Goal: Communication & Community: Participate in discussion

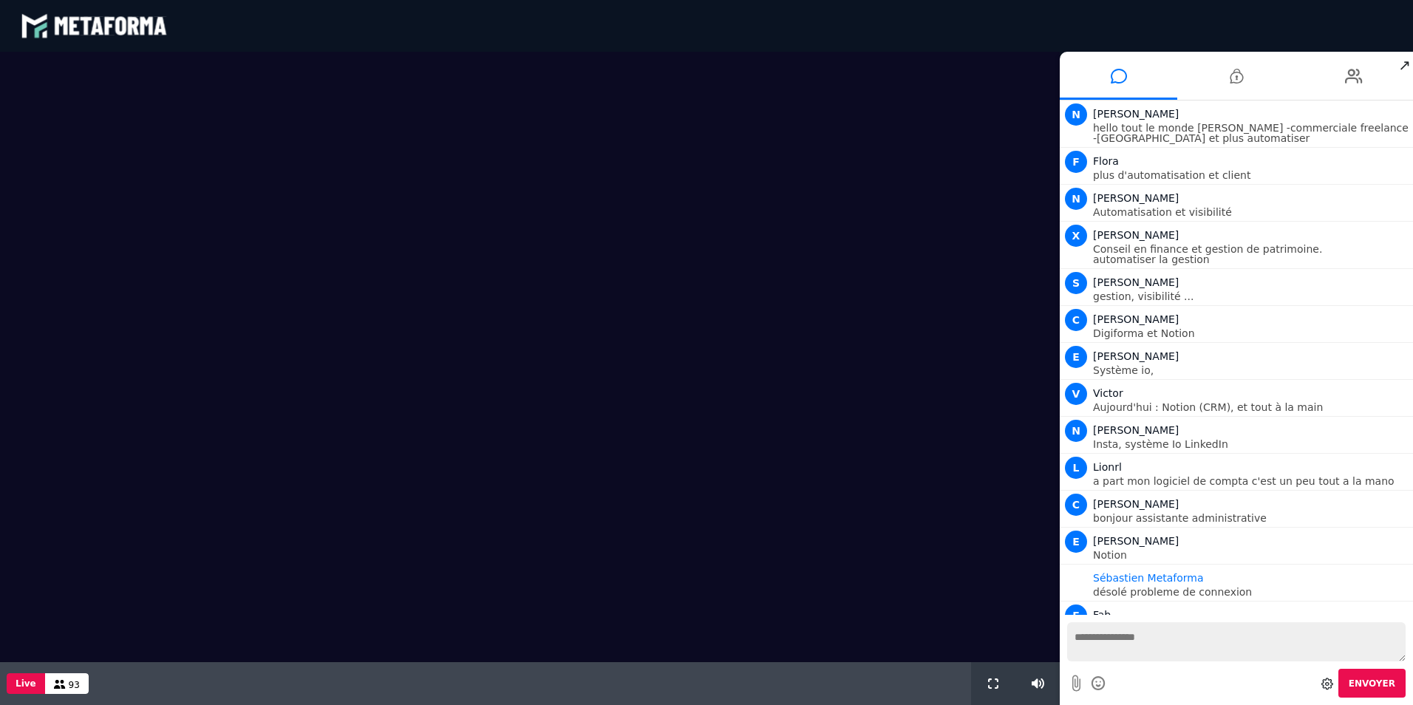
scroll to position [1025, 0]
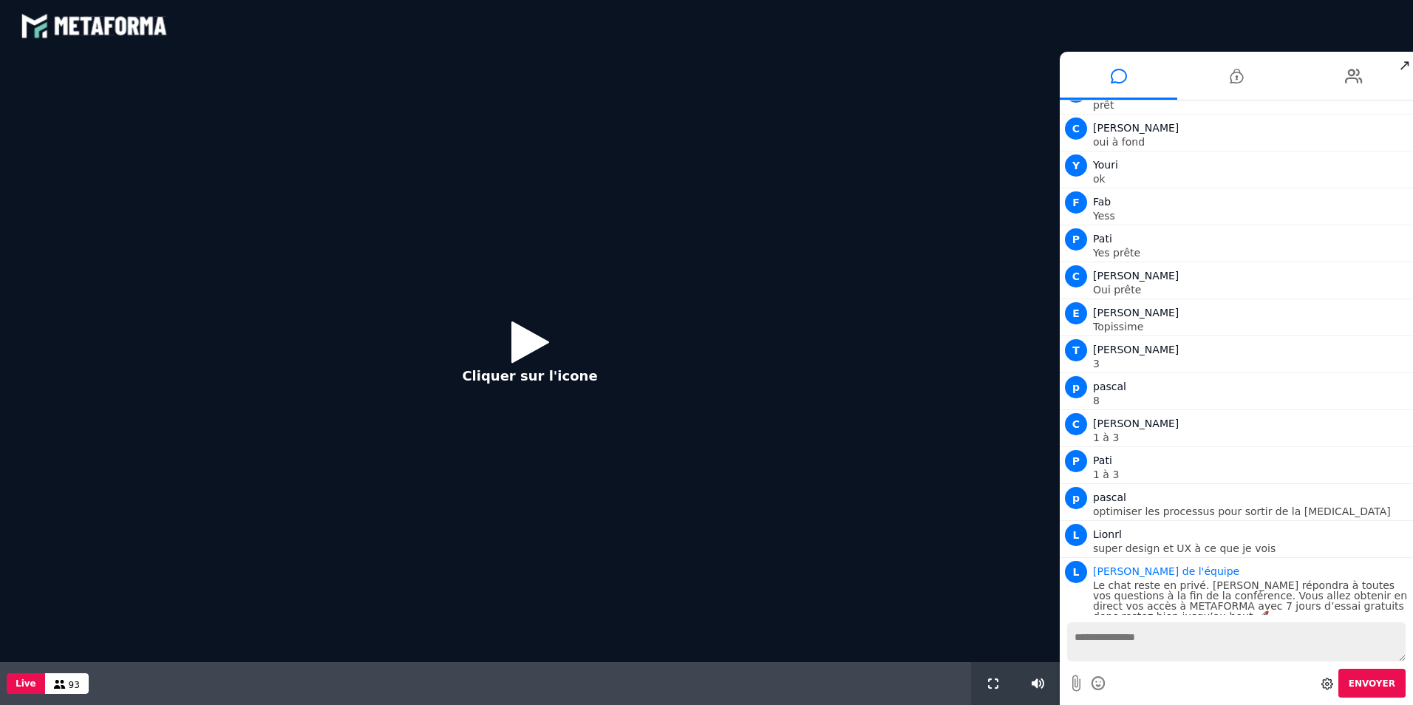
click at [516, 341] on icon at bounding box center [530, 342] width 38 height 48
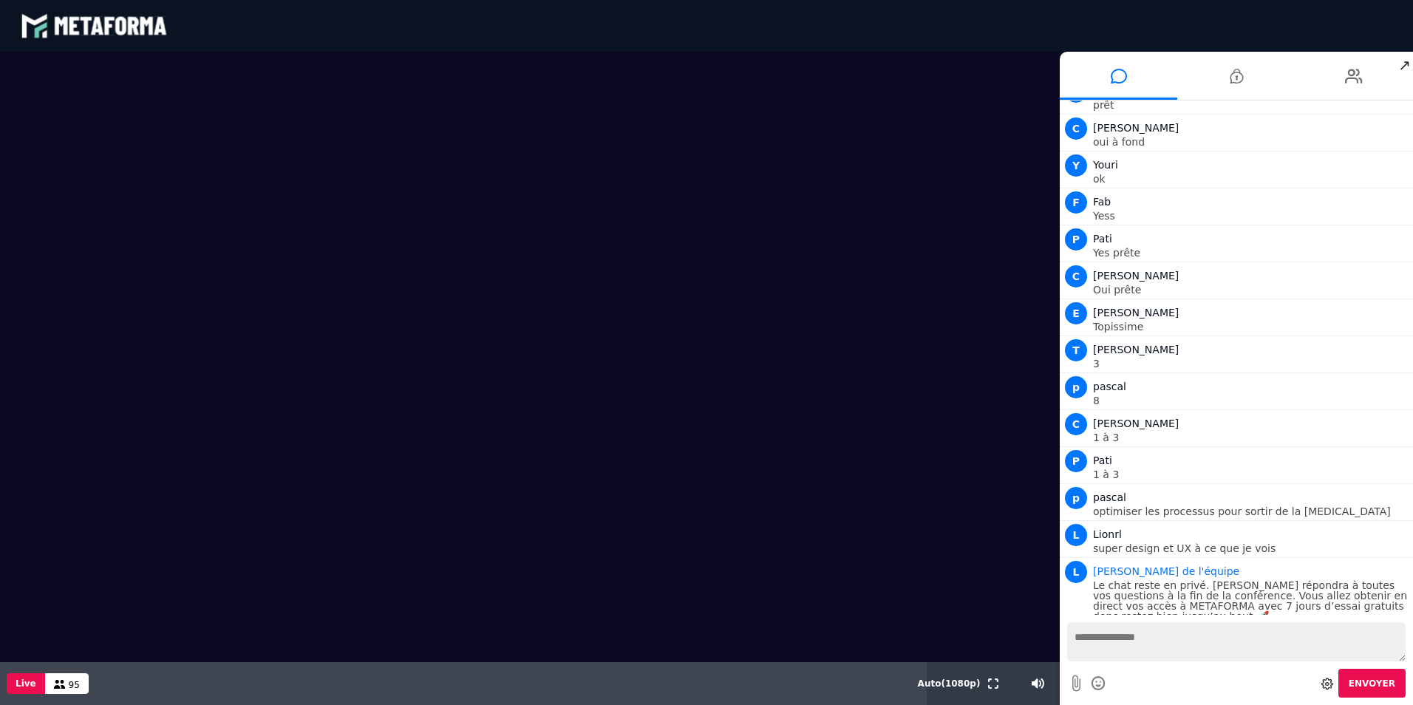
scroll to position [1025, 0]
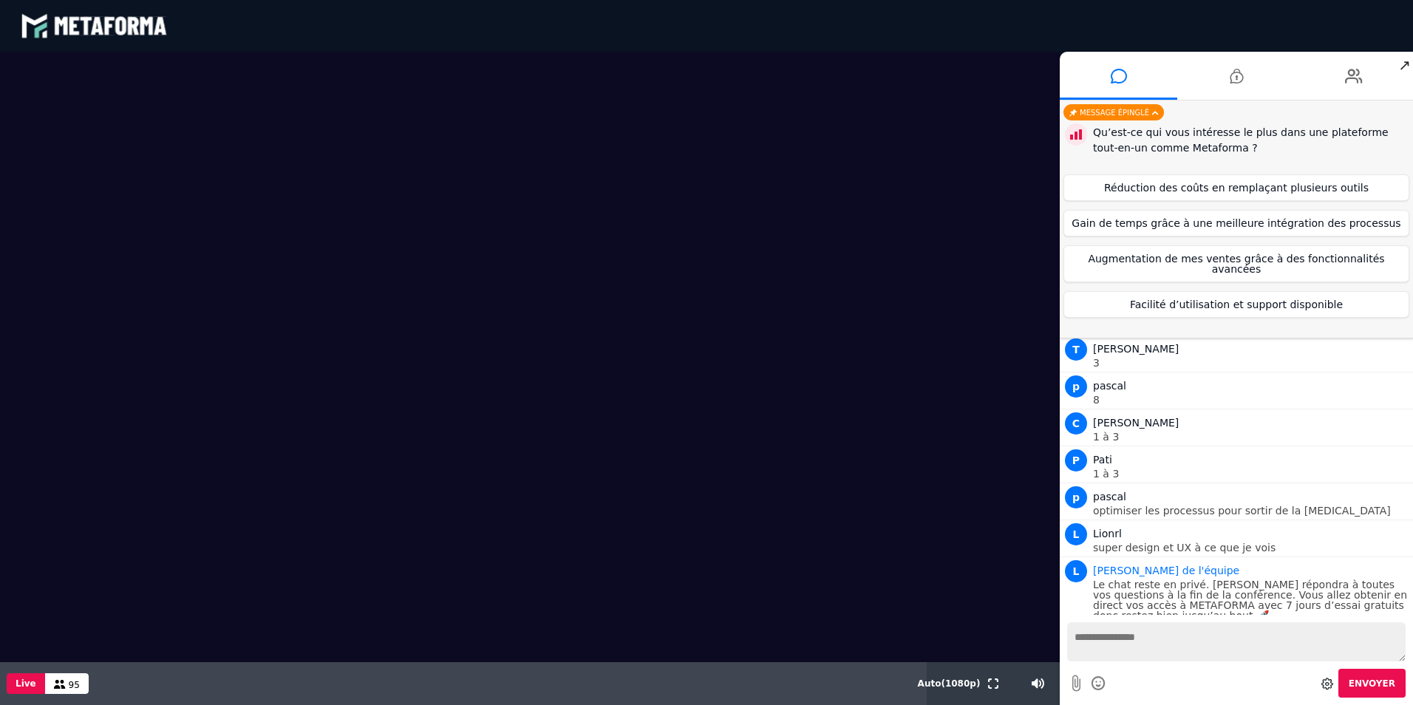
click at [1161, 648] on textarea at bounding box center [1236, 641] width 338 height 39
click at [1260, 291] on button "Facilité d’utilisation et support disponible" at bounding box center [1236, 304] width 346 height 27
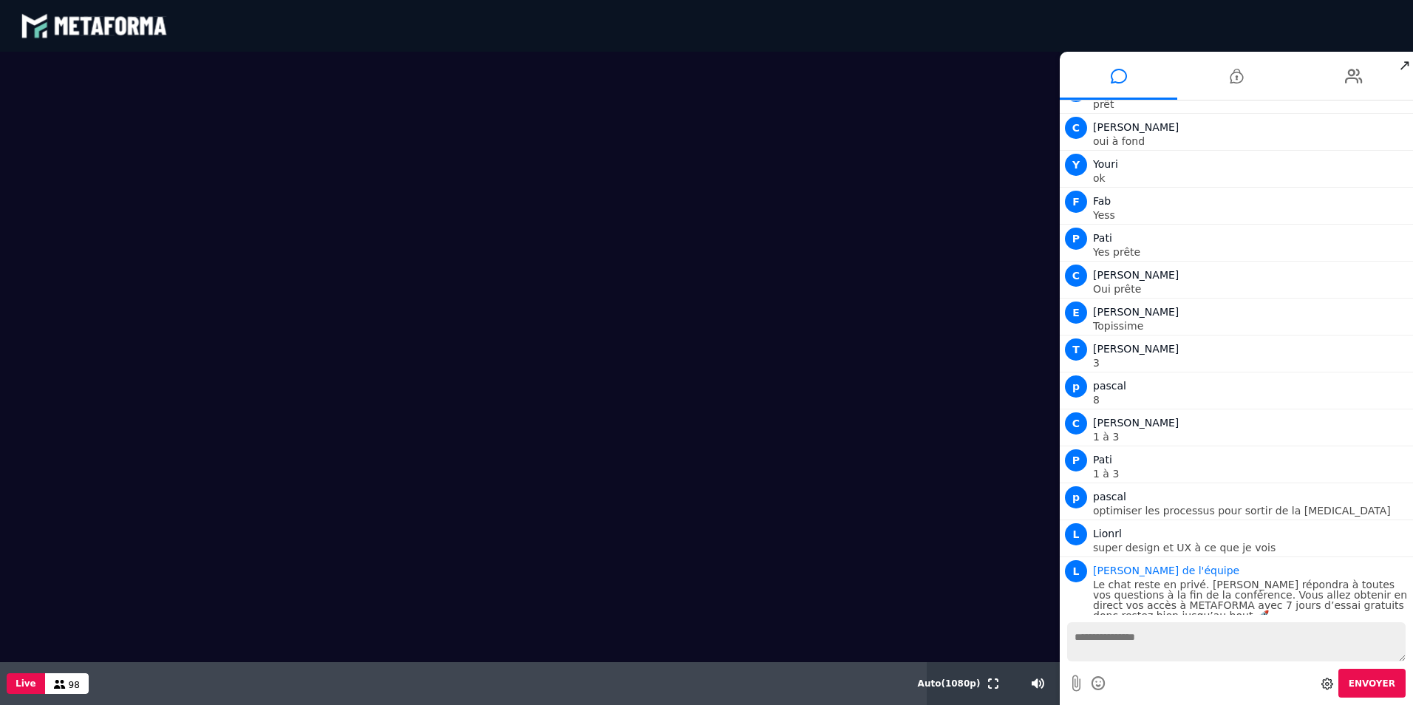
click at [1138, 633] on textarea at bounding box center [1236, 641] width 338 height 39
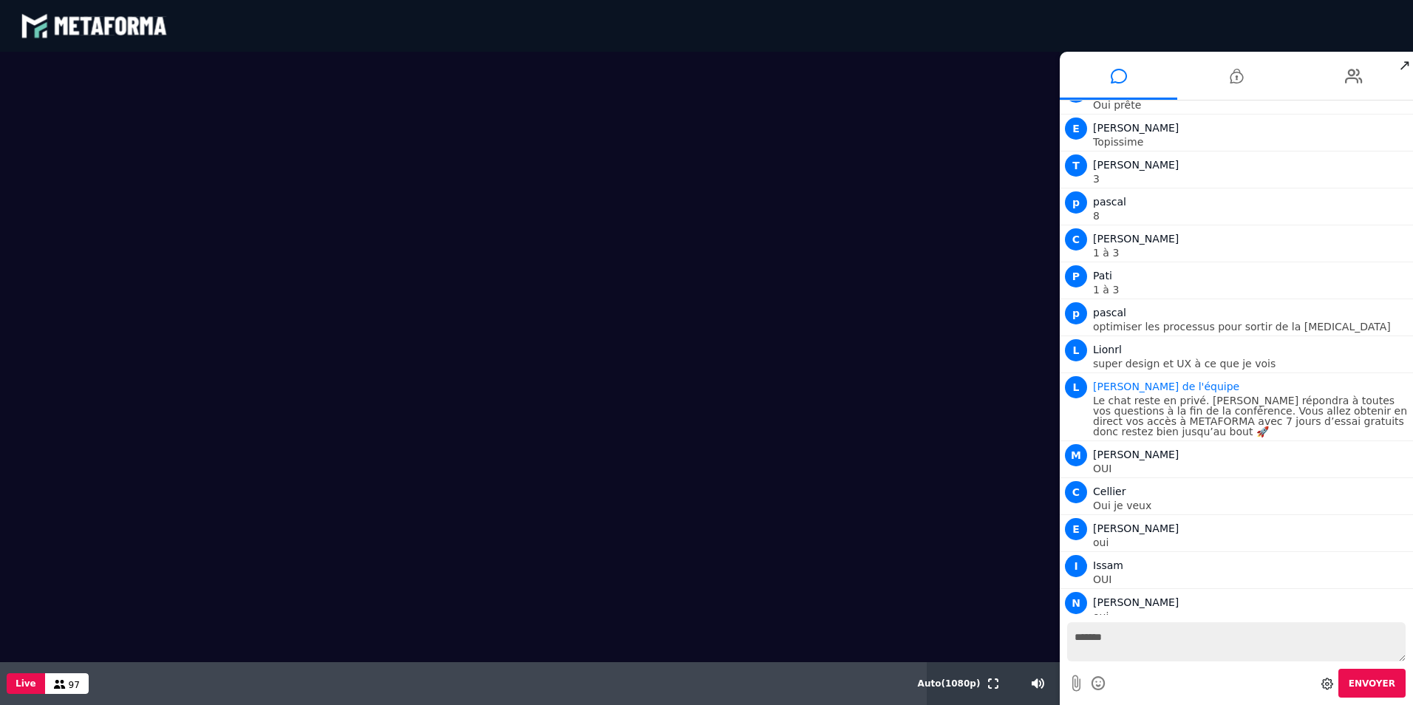
scroll to position [1246, 0]
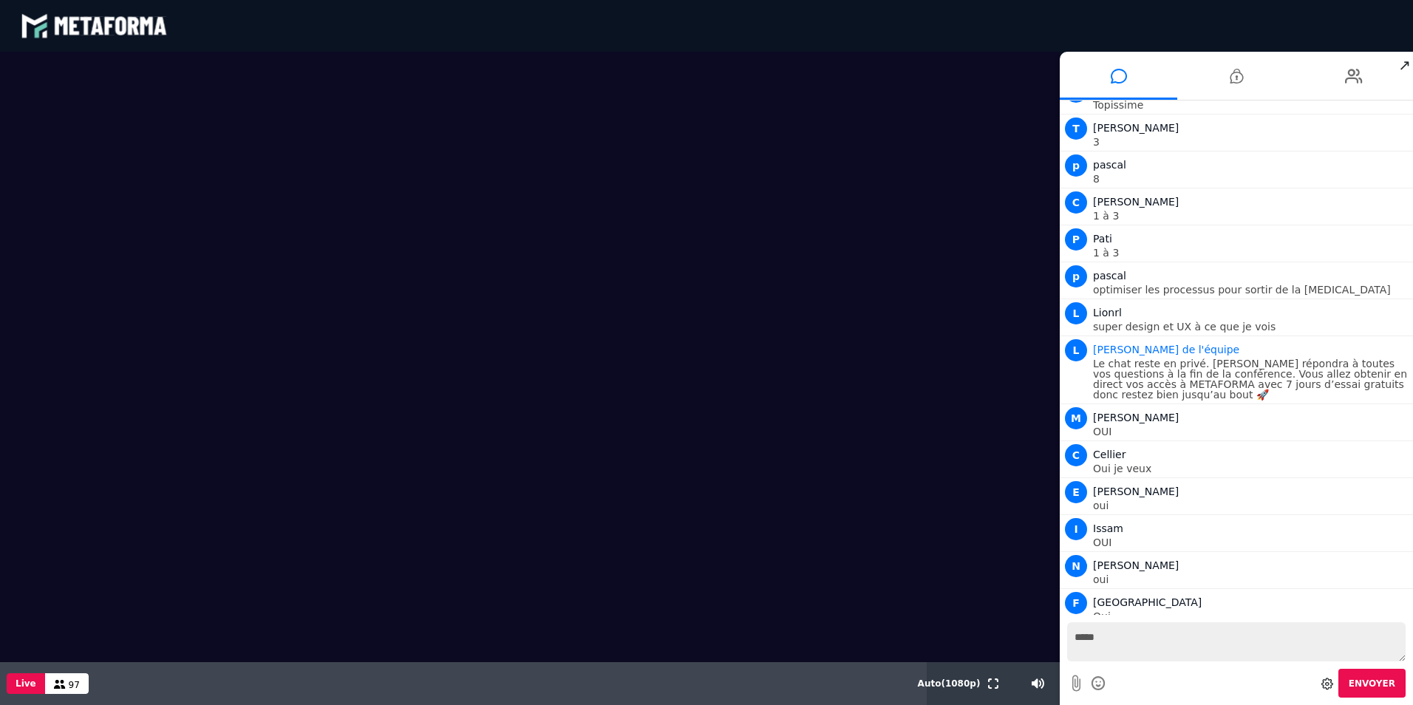
type textarea "***"
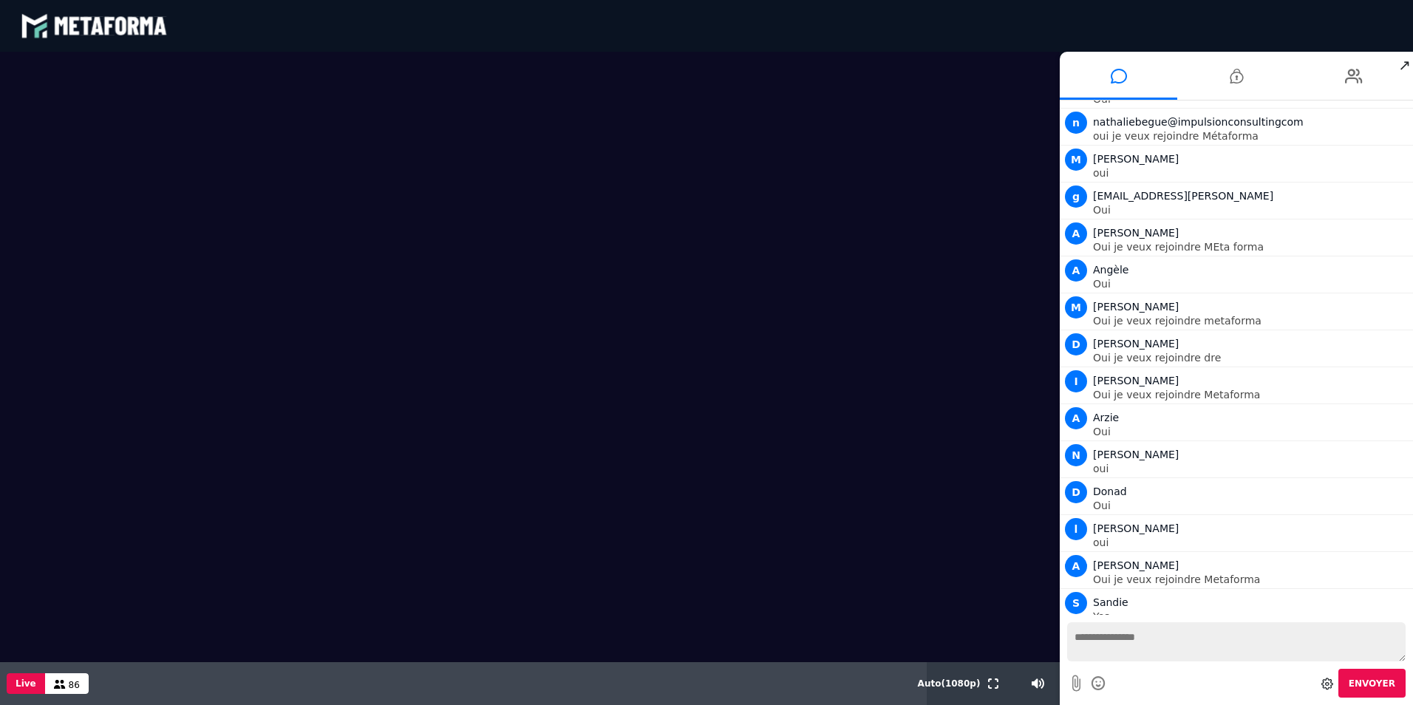
scroll to position [2428, 0]
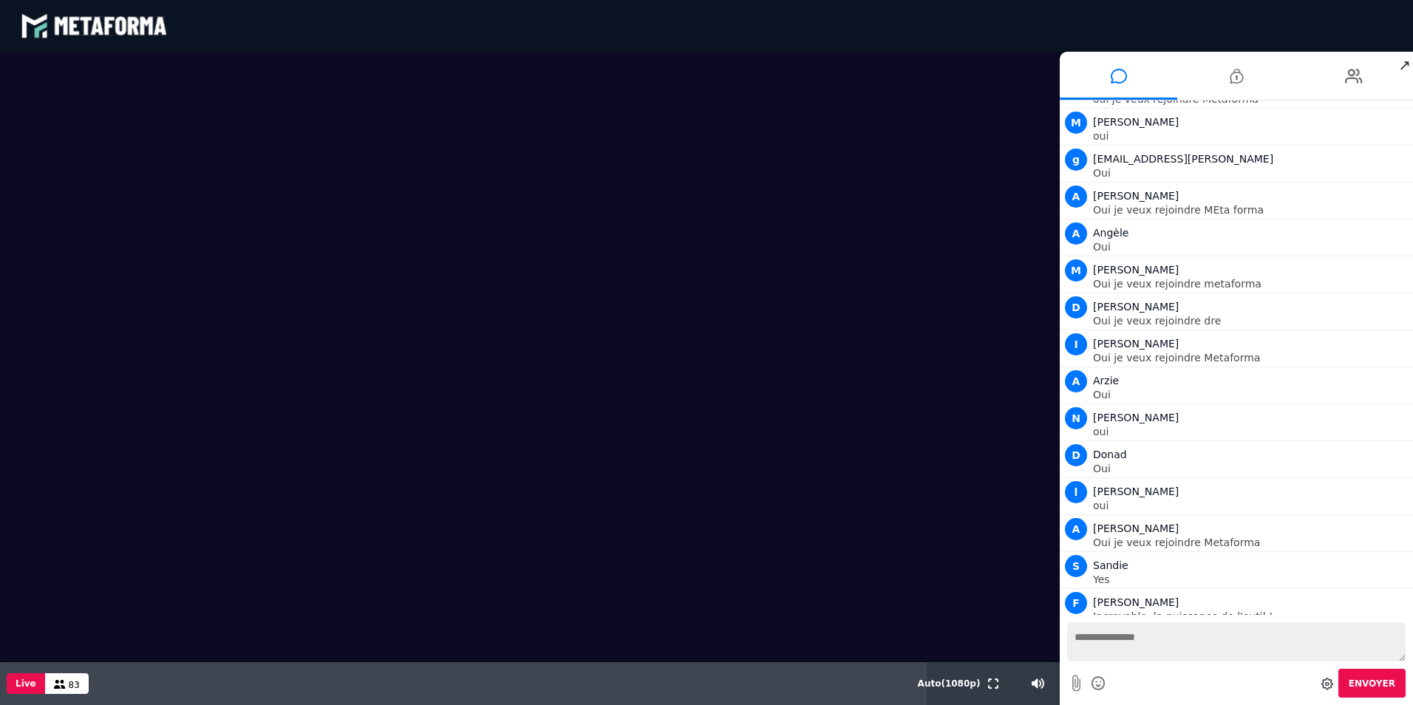
click at [1131, 643] on textarea at bounding box center [1236, 641] width 338 height 39
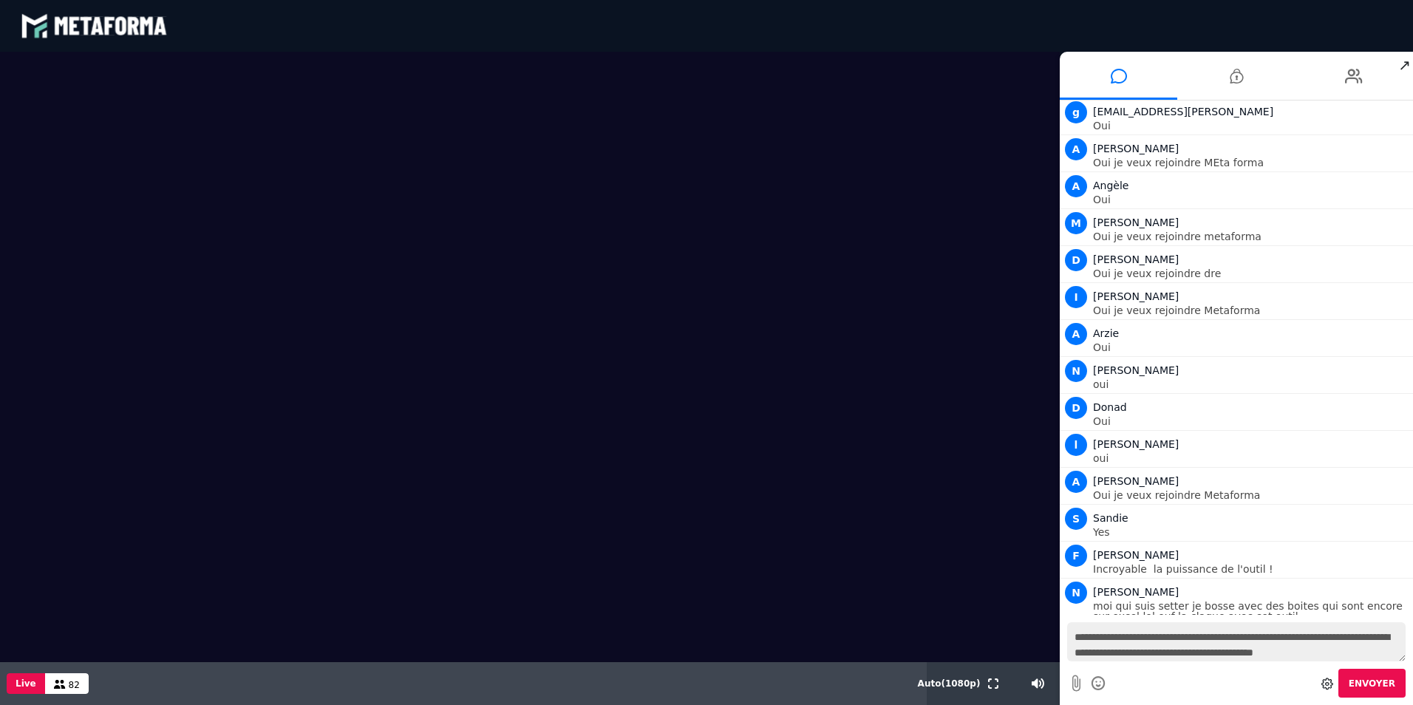
scroll to position [14, 0]
type textarea "**********"
click at [1377, 680] on span "Envoyer" at bounding box center [1371, 683] width 47 height 10
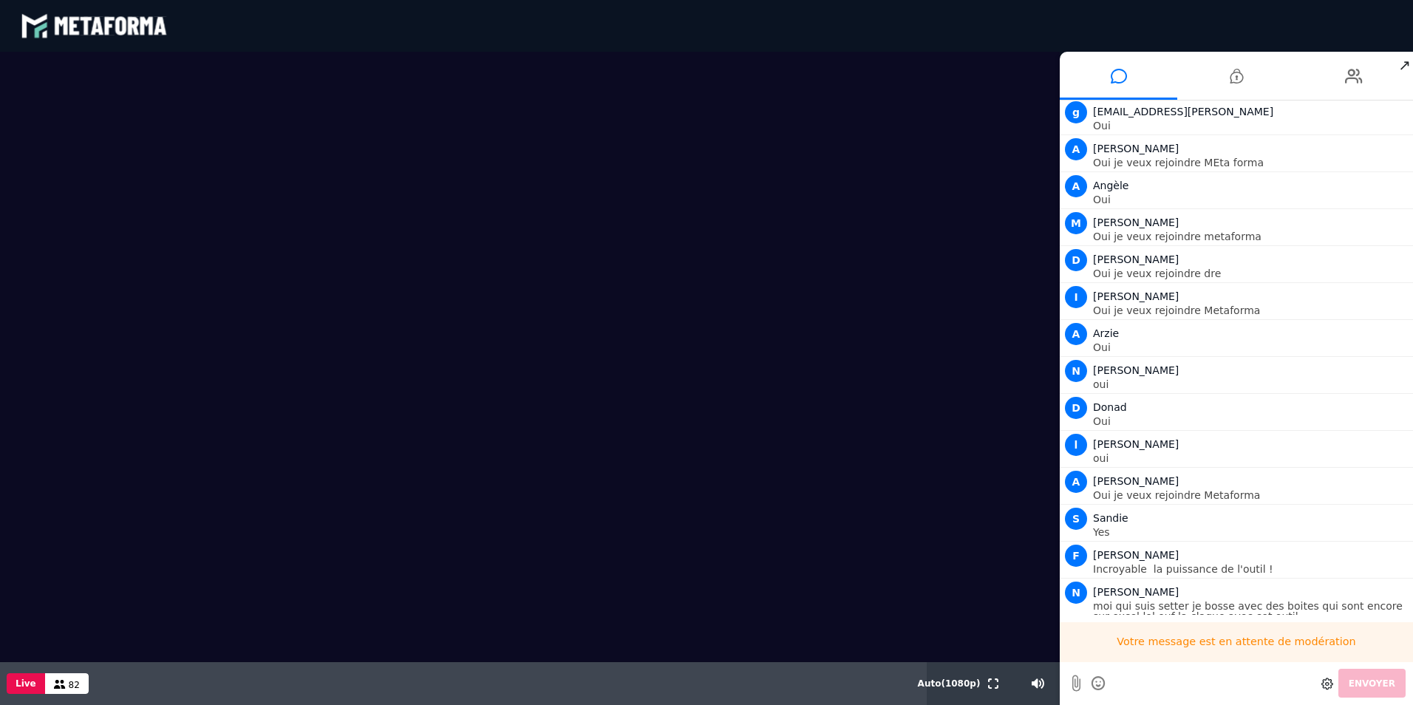
scroll to position [0, 0]
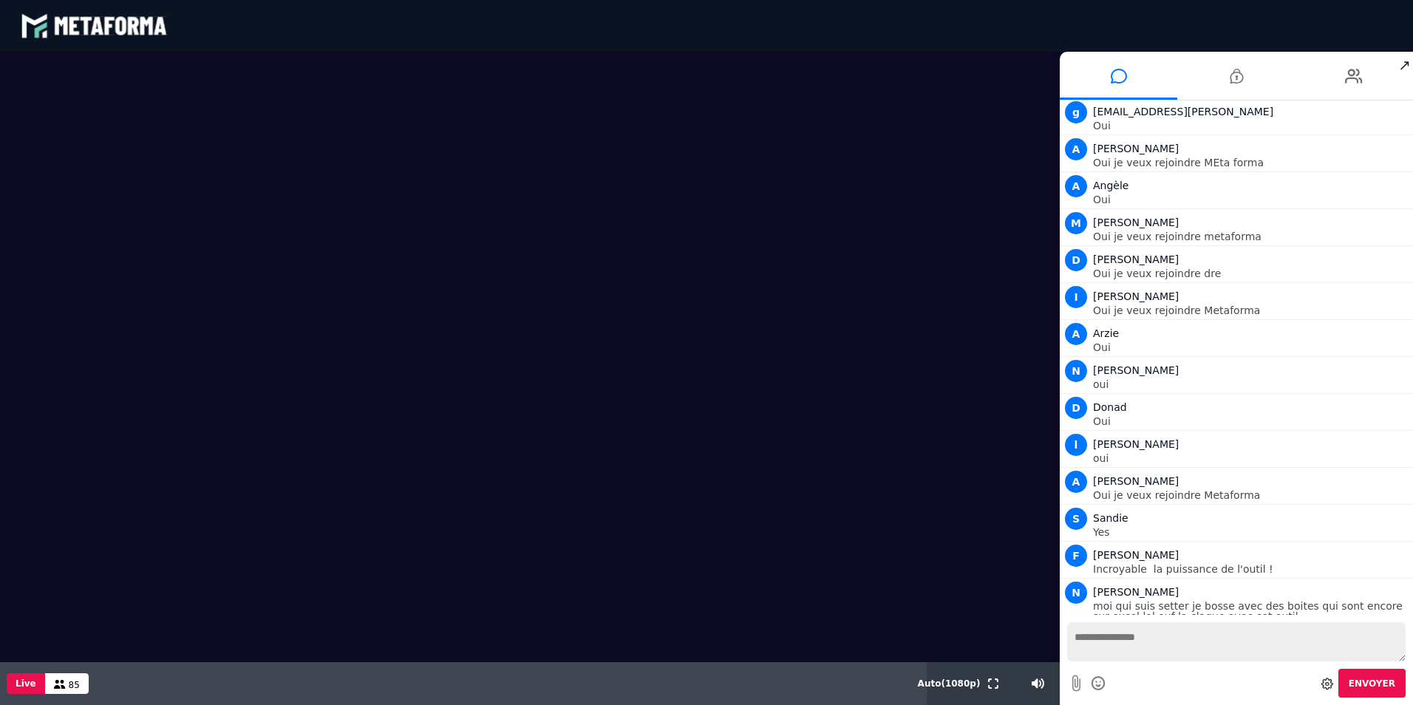
click at [1411, 632] on div "Votre message est en attente de modération Envoyer" at bounding box center [1235, 660] width 353 height 90
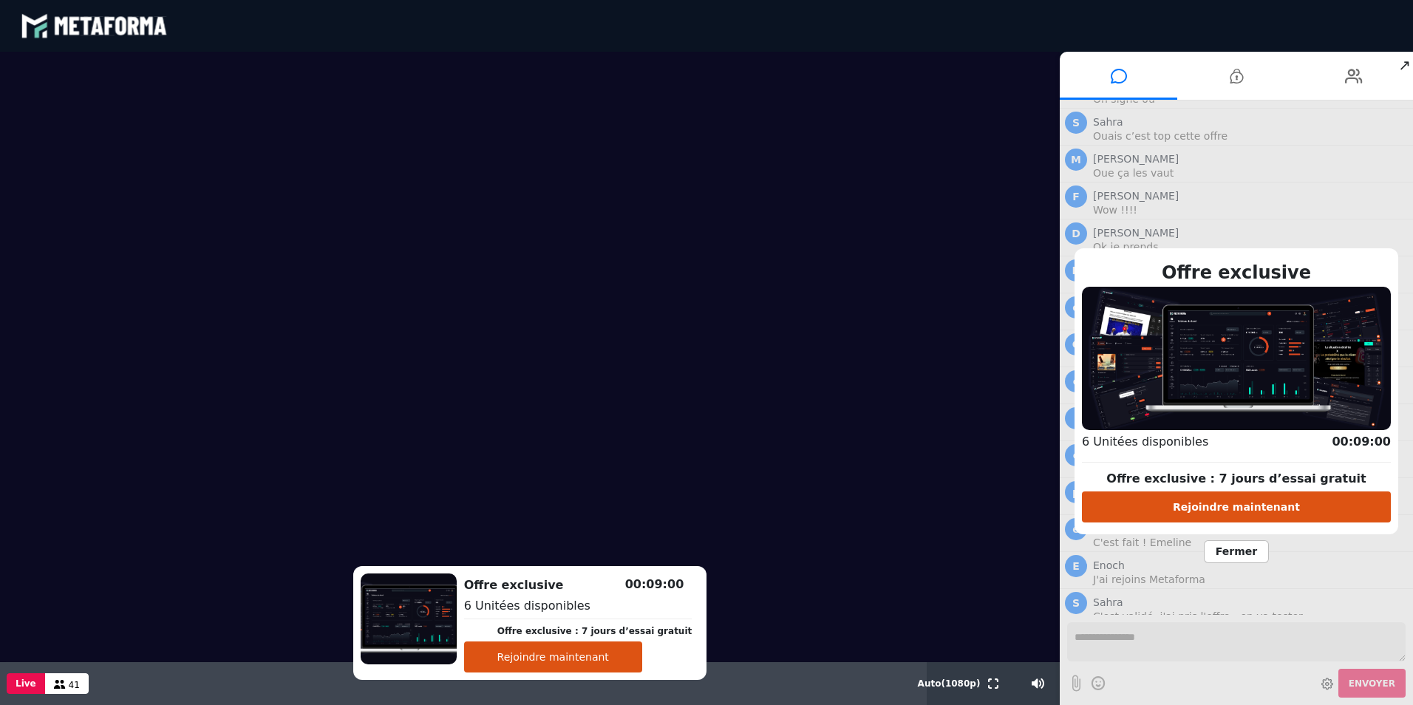
scroll to position [3436, 0]
